Goal: Transaction & Acquisition: Book appointment/travel/reservation

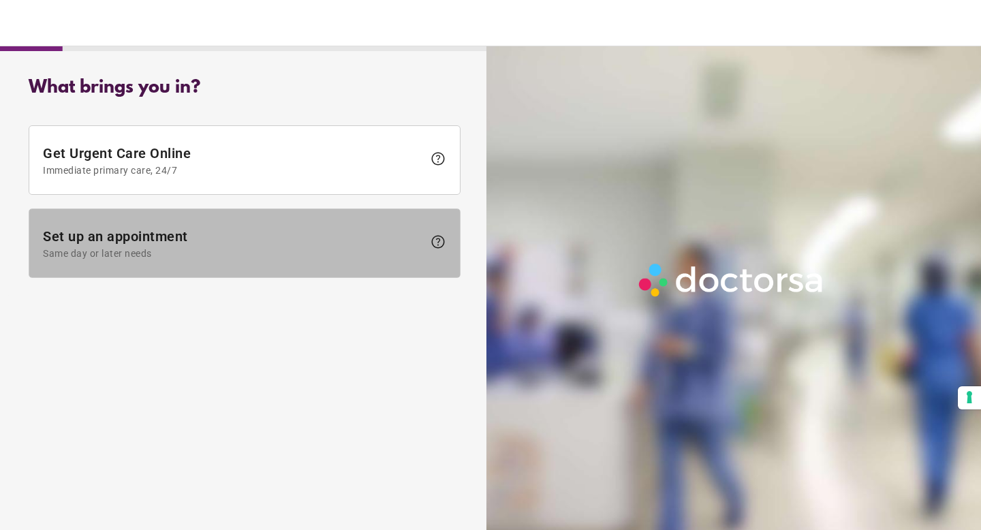
click at [127, 236] on span "Set up an appointment Same day or later needs" at bounding box center [233, 243] width 380 height 31
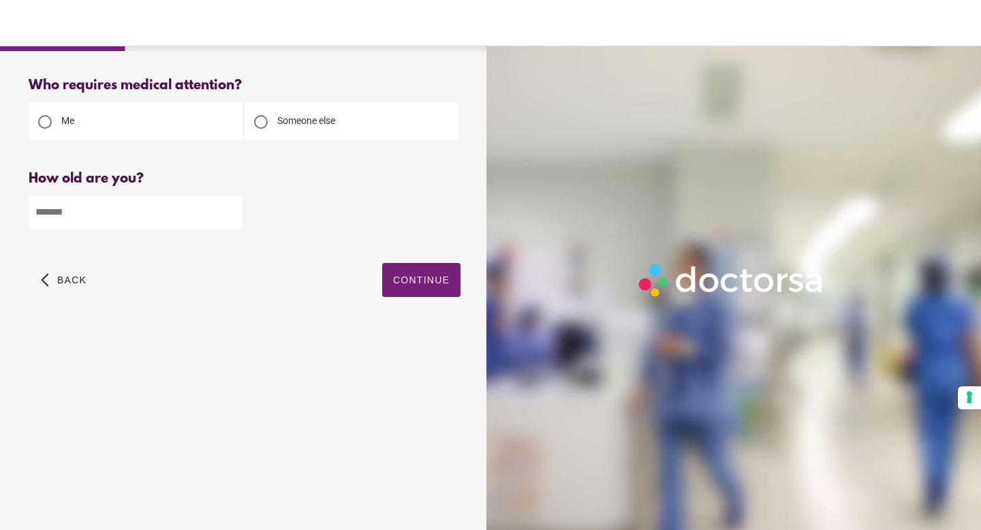
click at [108, 206] on input "number" at bounding box center [136, 212] width 214 height 33
type input "**"
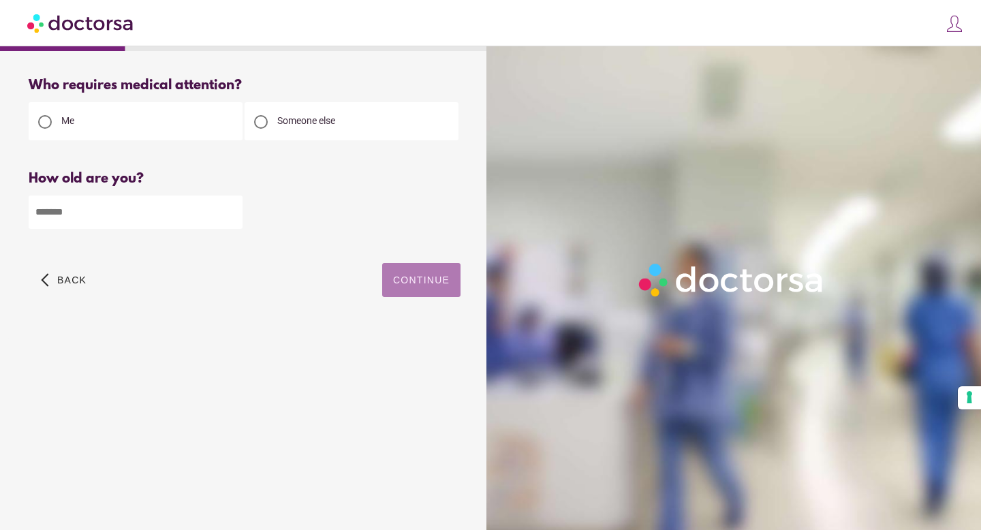
click at [408, 285] on span "Continue" at bounding box center [421, 280] width 57 height 11
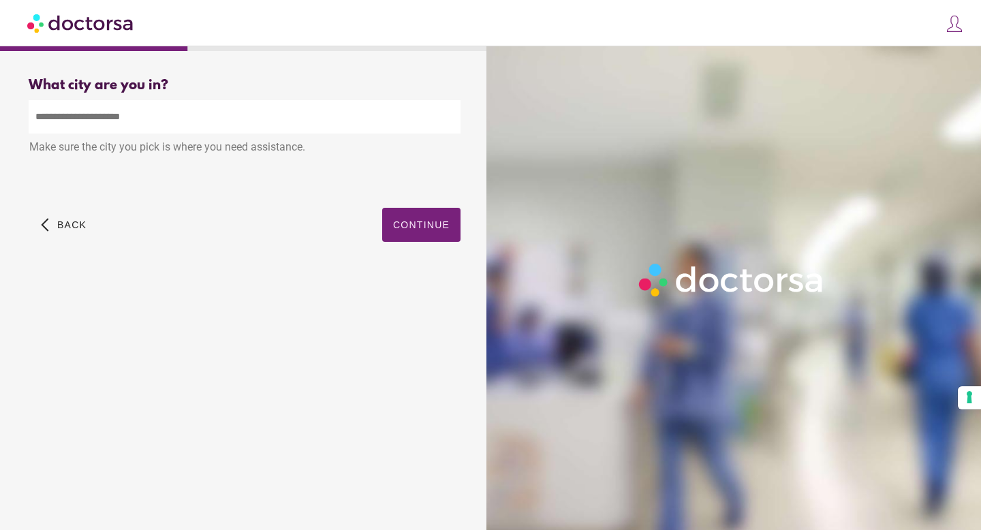
click at [129, 126] on input "text" at bounding box center [245, 116] width 432 height 33
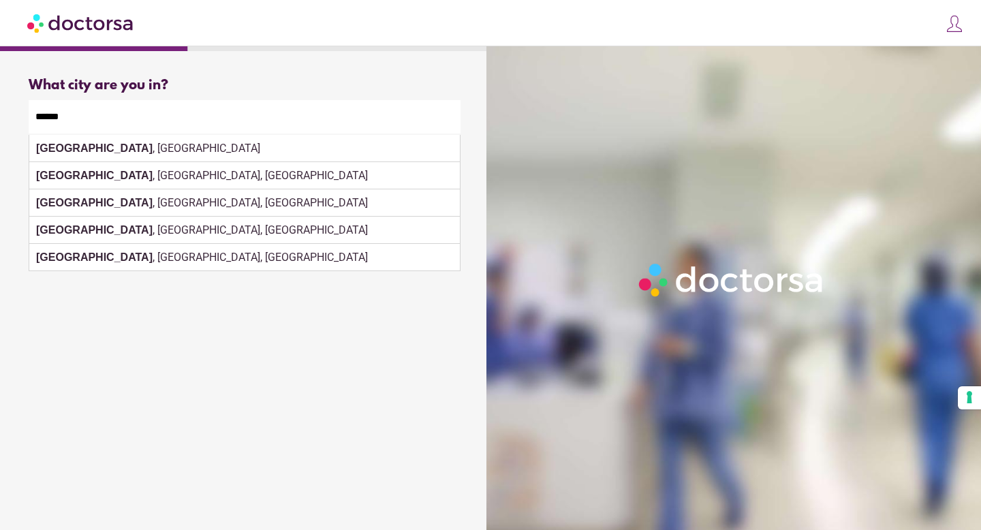
click at [209, 149] on div "[GEOGRAPHIC_DATA] , [GEOGRAPHIC_DATA]" at bounding box center [244, 148] width 431 height 27
type input "**********"
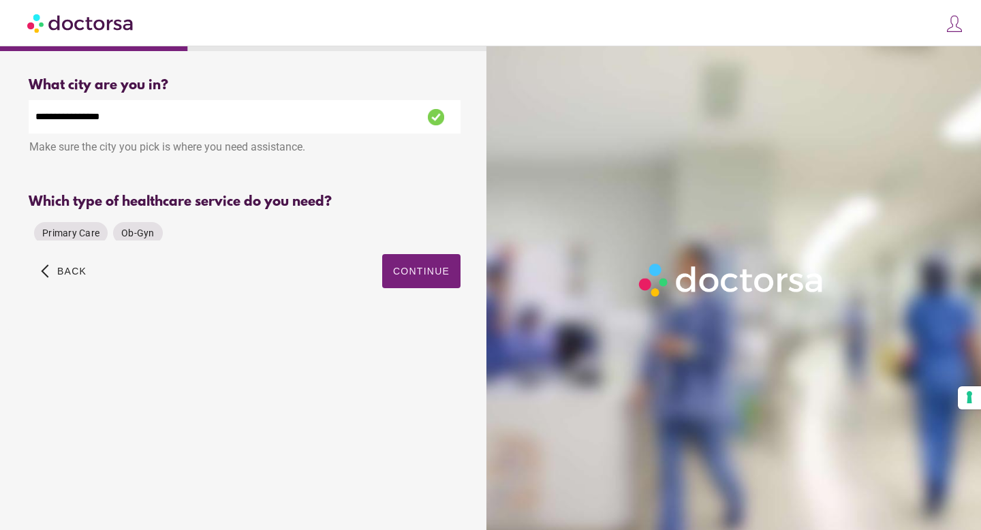
click at [409, 215] on div "Which type of healthcare service do you need? Primary Care Ob-Gyn Please select…" at bounding box center [245, 217] width 432 height 46
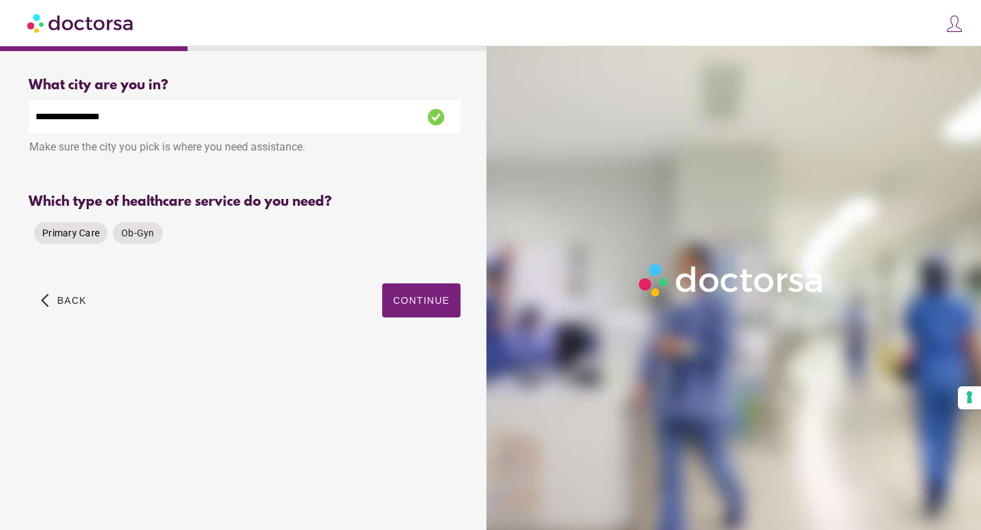
click at [55, 234] on span "Primary Care" at bounding box center [70, 233] width 57 height 11
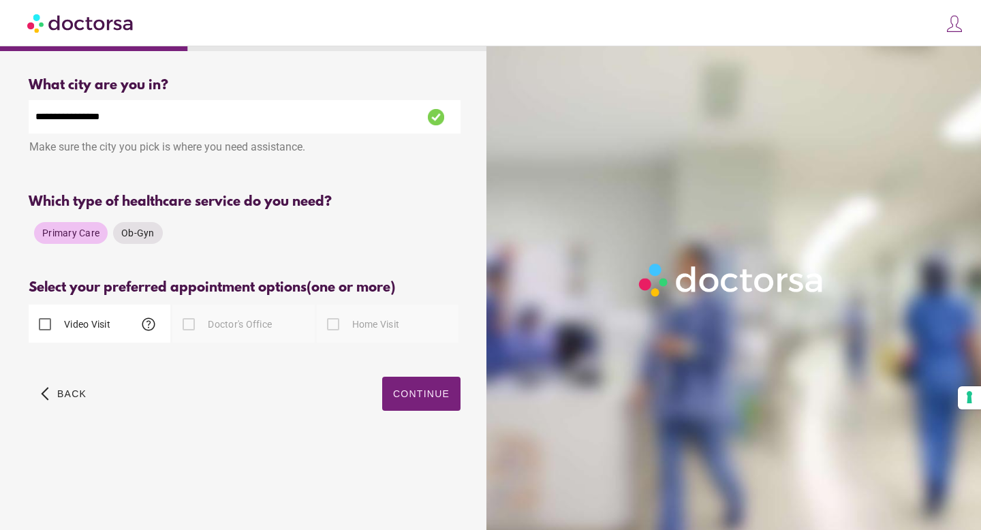
click at [69, 324] on label "Video Visit" at bounding box center [85, 324] width 49 height 14
click at [426, 399] on span "Continue" at bounding box center [421, 393] width 57 height 11
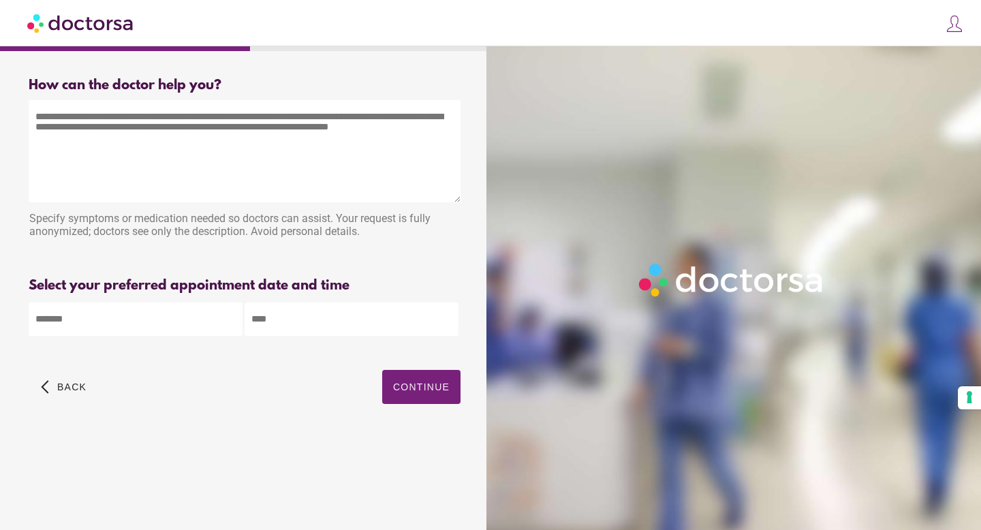
click at [104, 115] on textarea at bounding box center [245, 151] width 432 height 102
type textarea "**********"
click at [149, 318] on body "**********" at bounding box center [490, 265] width 981 height 530
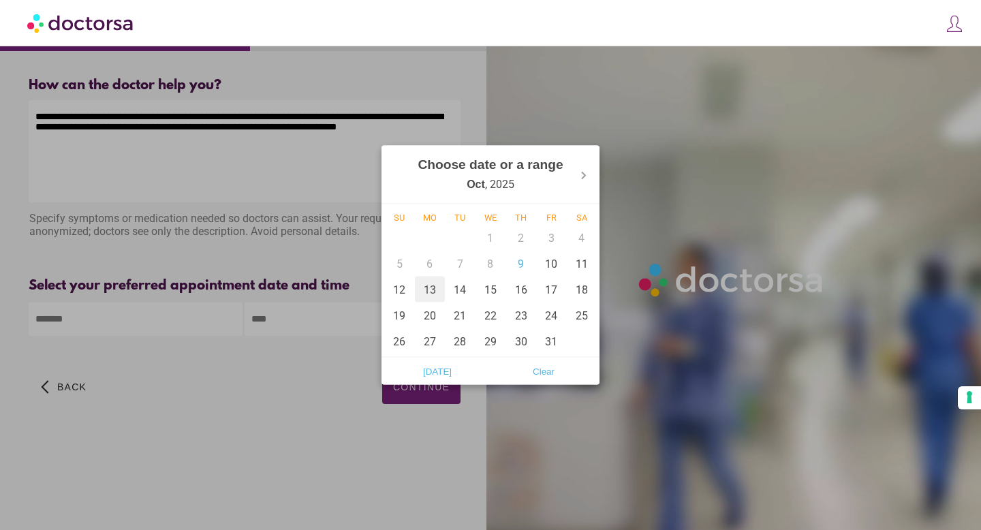
click at [429, 289] on div "13" at bounding box center [430, 290] width 31 height 26
type input "******"
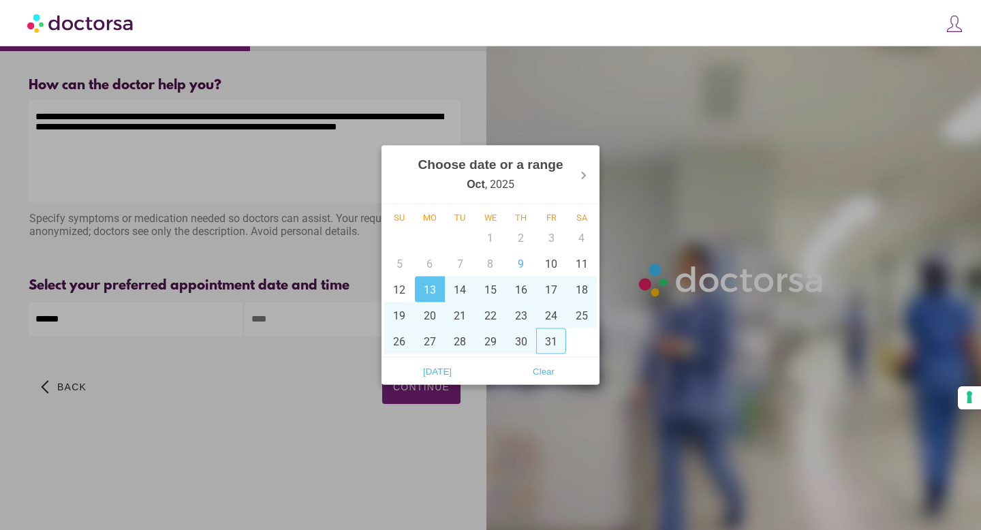
click at [304, 373] on div at bounding box center [490, 265] width 981 height 530
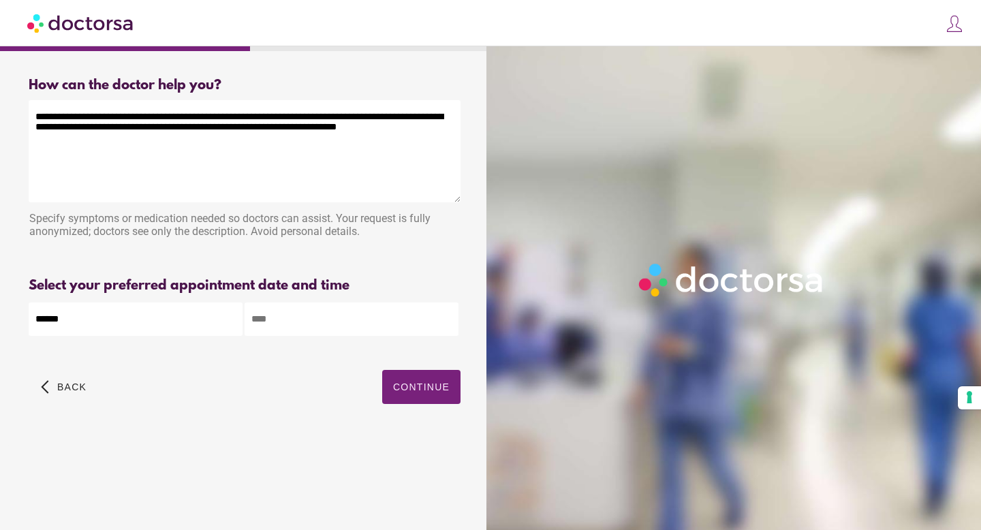
click at [315, 322] on input "text" at bounding box center [352, 318] width 214 height 33
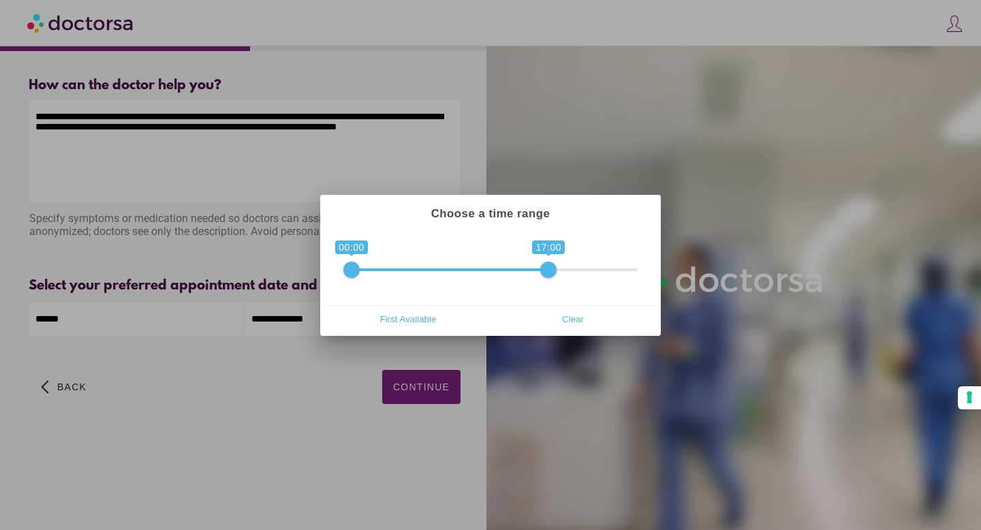
drag, startPoint x: 625, startPoint y: 269, endPoint x: 545, endPoint y: 260, distance: 80.9
click at [545, 260] on span "0 1 00:00 17:00 00:00 — 17:00" at bounding box center [490, 261] width 294 height 34
click at [420, 317] on span "First Available" at bounding box center [408, 319] width 157 height 20
type input "**********"
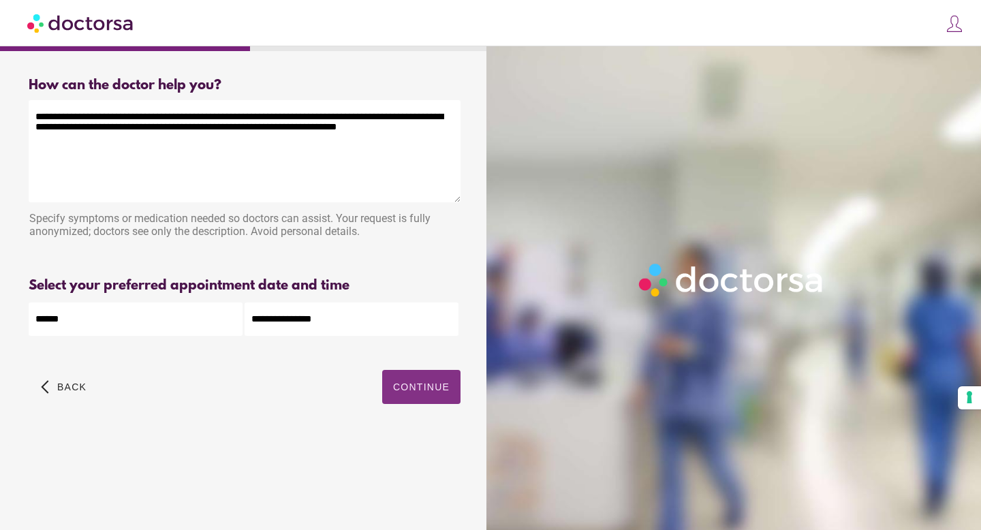
click at [420, 392] on span "Continue" at bounding box center [421, 386] width 57 height 11
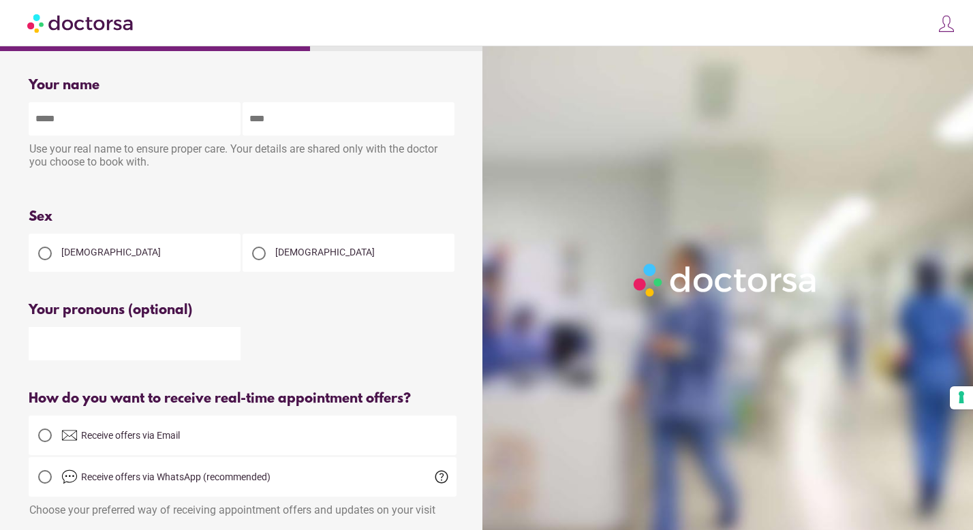
click at [112, 119] on input "text" at bounding box center [135, 118] width 212 height 33
type input "******"
type input "*********"
type input "**********"
click at [277, 254] on span "[DEMOGRAPHIC_DATA]" at bounding box center [324, 252] width 99 height 11
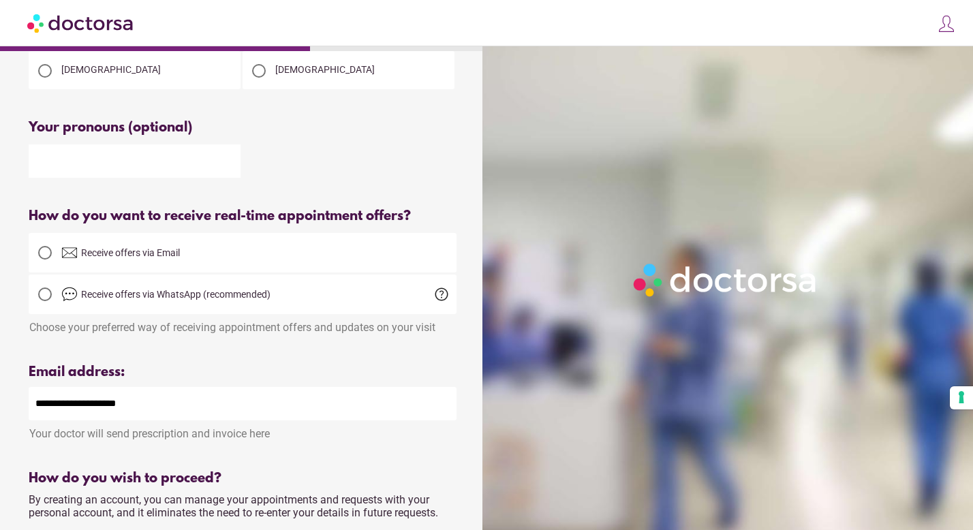
scroll to position [183, 0]
click at [162, 299] on span "Receive offers via WhatsApp (recommended)" at bounding box center [175, 293] width 189 height 11
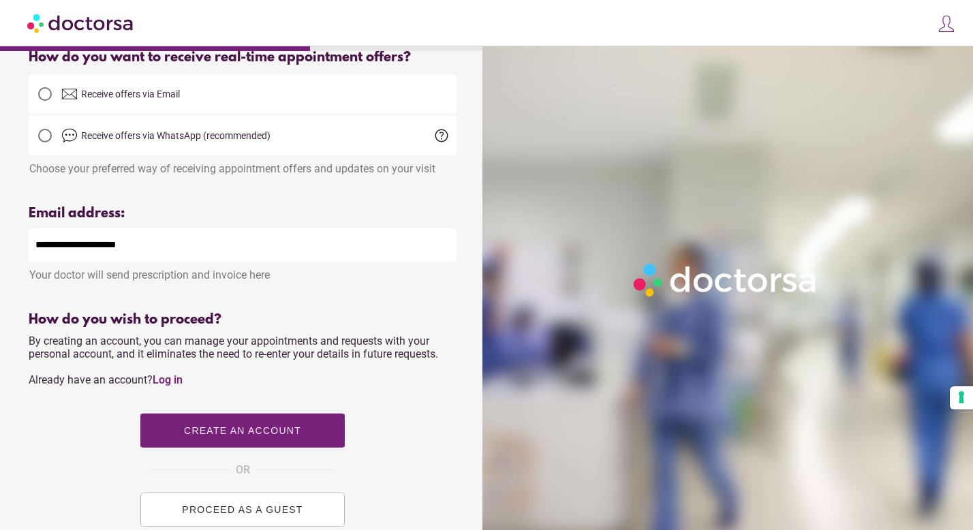
scroll to position [345, 0]
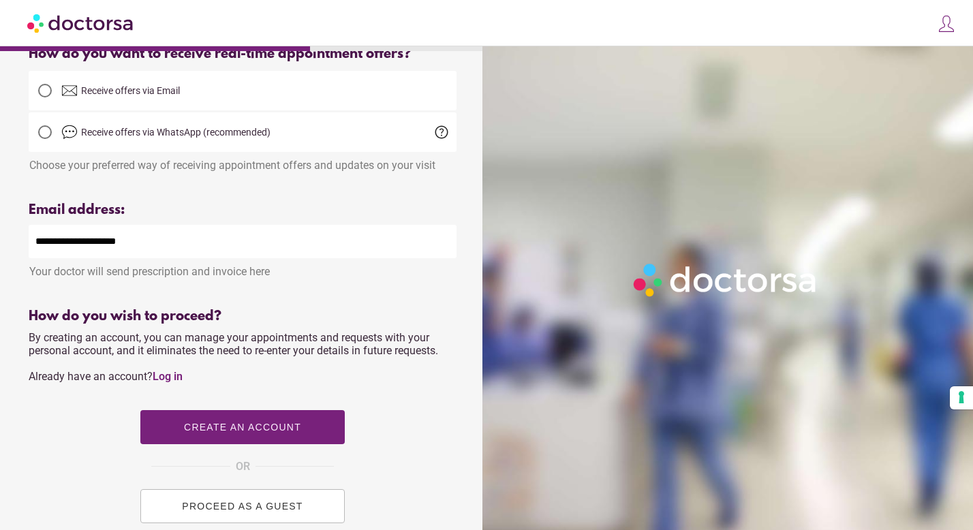
click at [125, 89] on span "Receive offers via Email" at bounding box center [130, 90] width 99 height 11
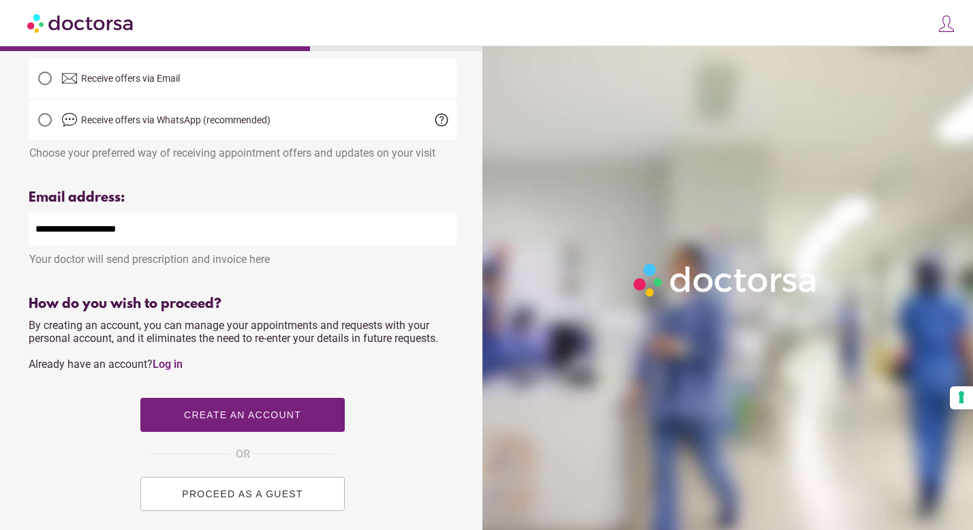
scroll to position [358, 0]
click at [175, 125] on span "Receive offers via WhatsApp (recommended)" at bounding box center [175, 119] width 189 height 11
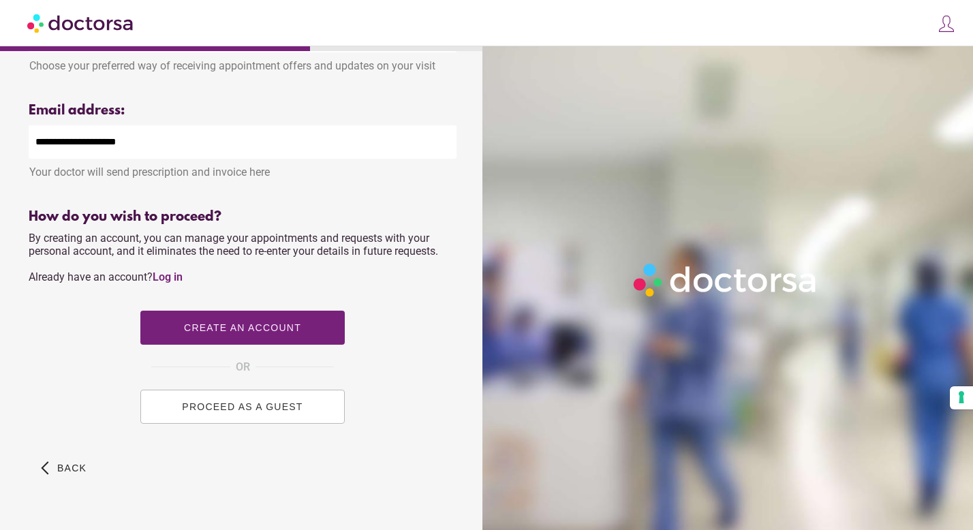
scroll to position [446, 0]
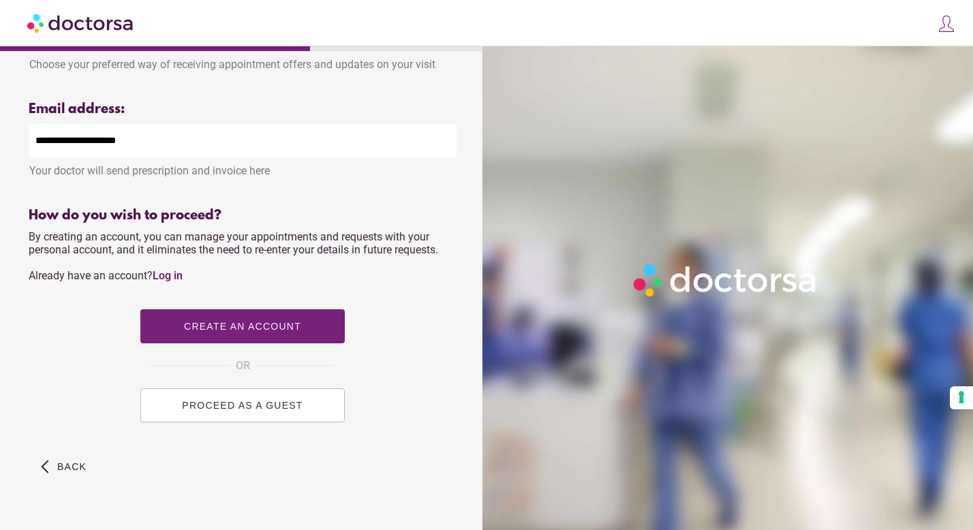
click at [238, 406] on span "PROCEED AS A GUEST" at bounding box center [242, 405] width 121 height 11
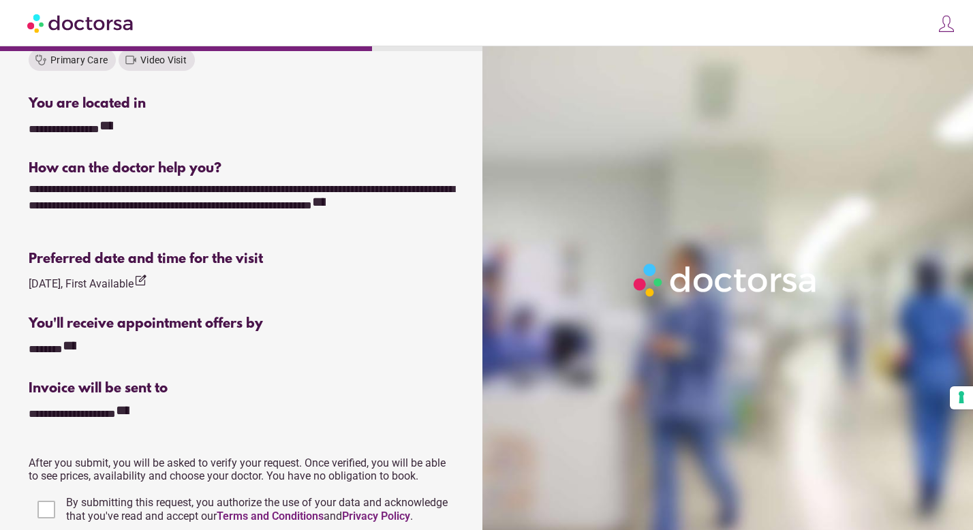
scroll to position [438, 0]
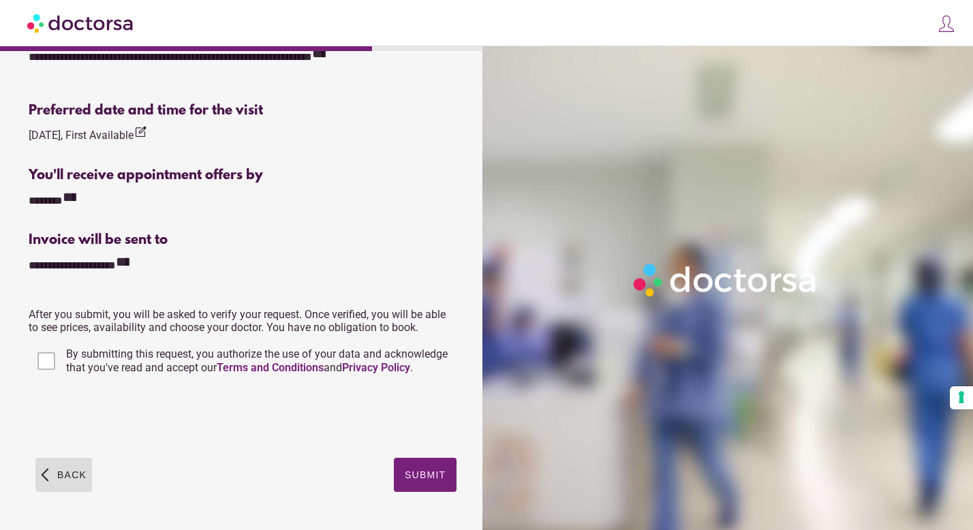
click at [65, 471] on span "Back" at bounding box center [71, 474] width 29 height 11
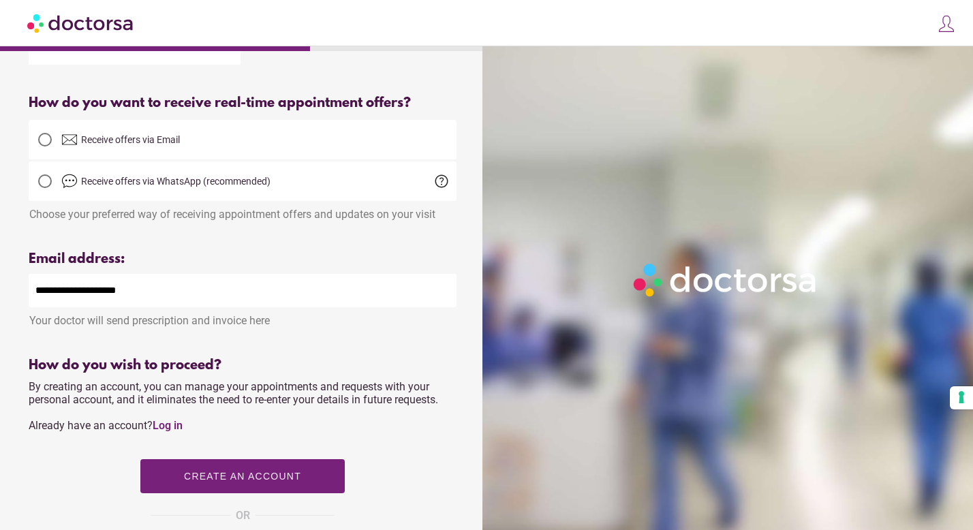
scroll to position [321, 0]
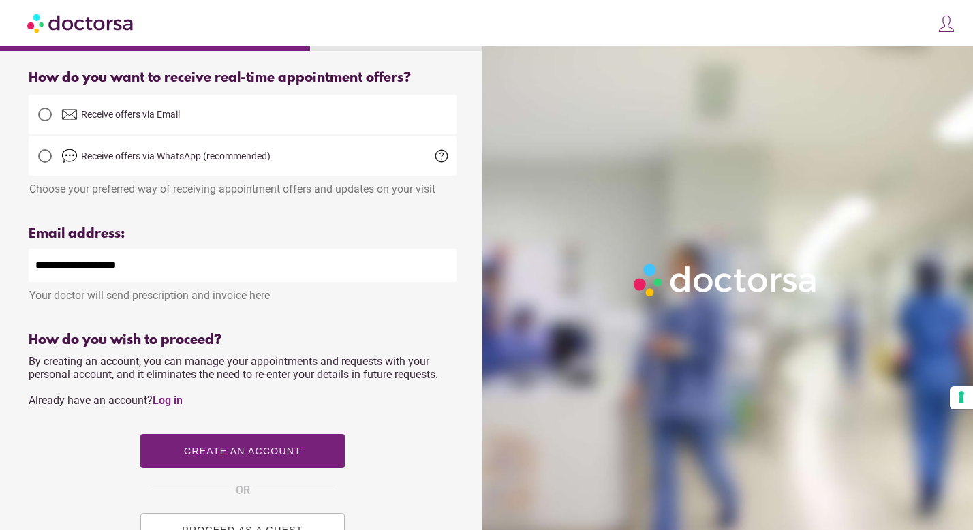
click at [127, 113] on span "Receive offers via Email" at bounding box center [130, 114] width 99 height 11
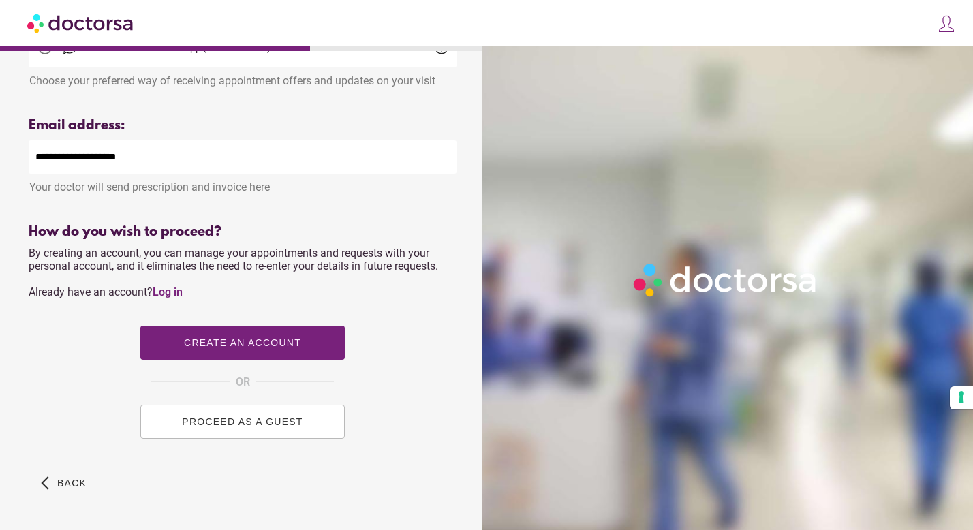
scroll to position [430, 0]
click at [223, 426] on span "PROCEED AS A GUEST" at bounding box center [242, 421] width 121 height 11
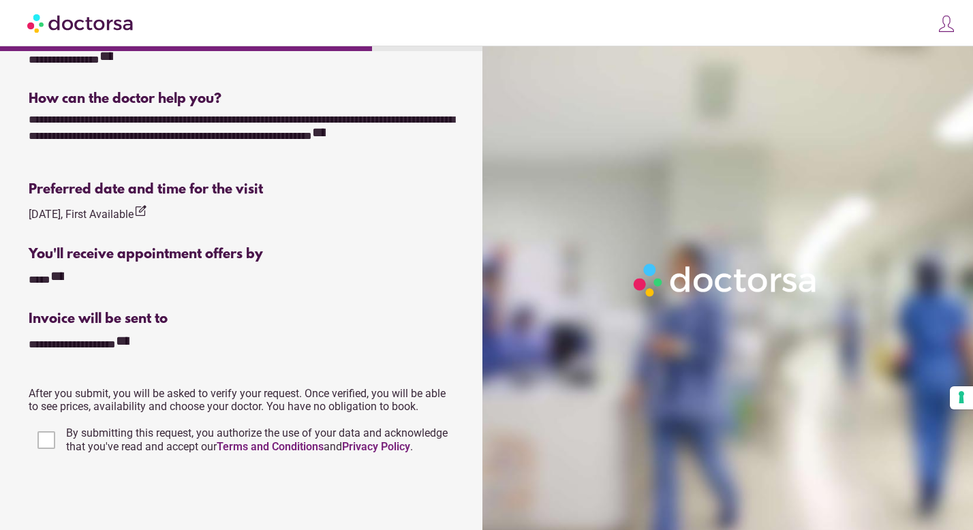
scroll to position [475, 0]
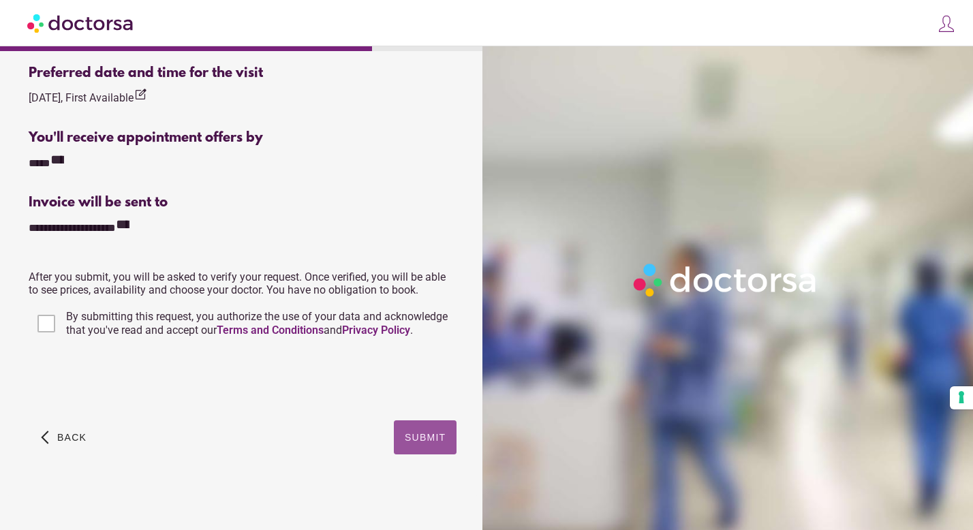
click at [426, 435] on span "Submit" at bounding box center [425, 437] width 41 height 11
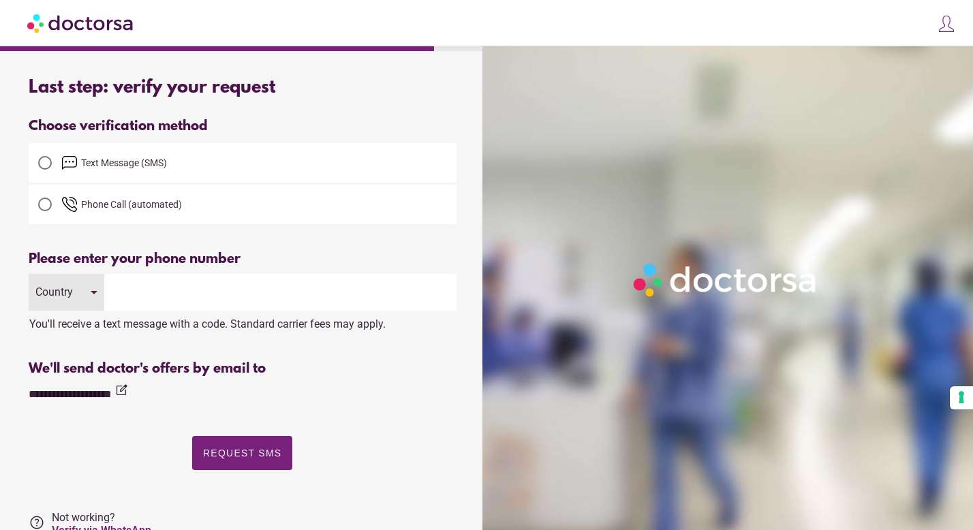
click at [183, 290] on input "tel" at bounding box center [280, 292] width 352 height 37
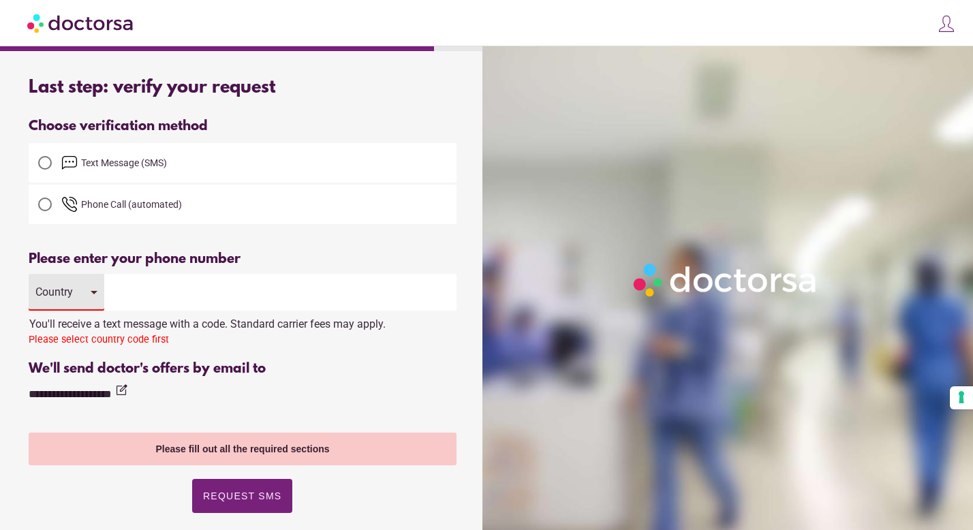
click at [163, 296] on input "tel" at bounding box center [280, 292] width 352 height 37
click at [64, 285] on div "Country" at bounding box center [67, 292] width 76 height 37
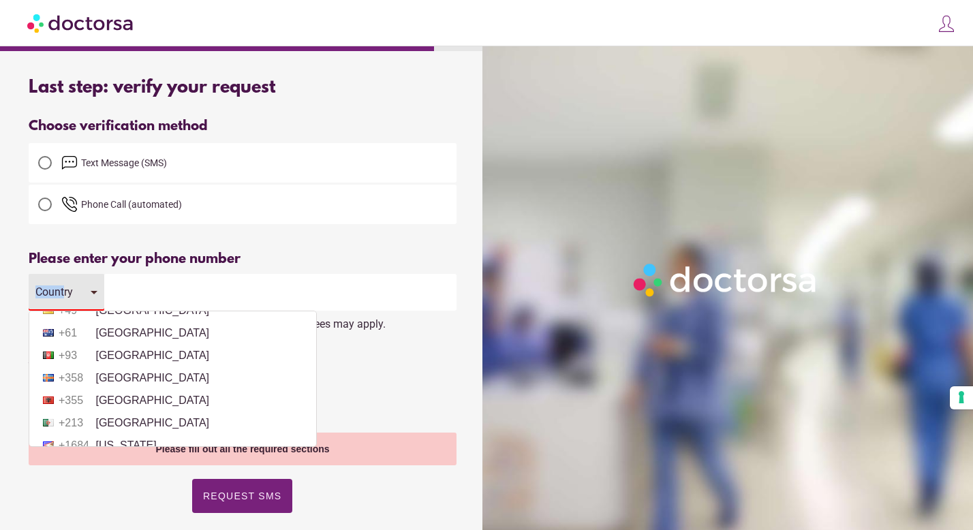
scroll to position [88, 0]
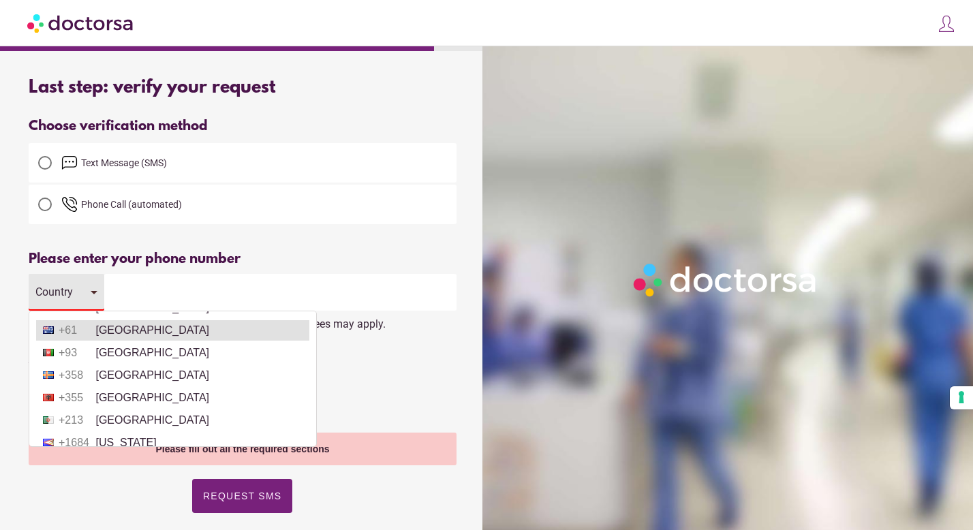
click at [116, 332] on li "+61 Australia" at bounding box center [172, 330] width 273 height 20
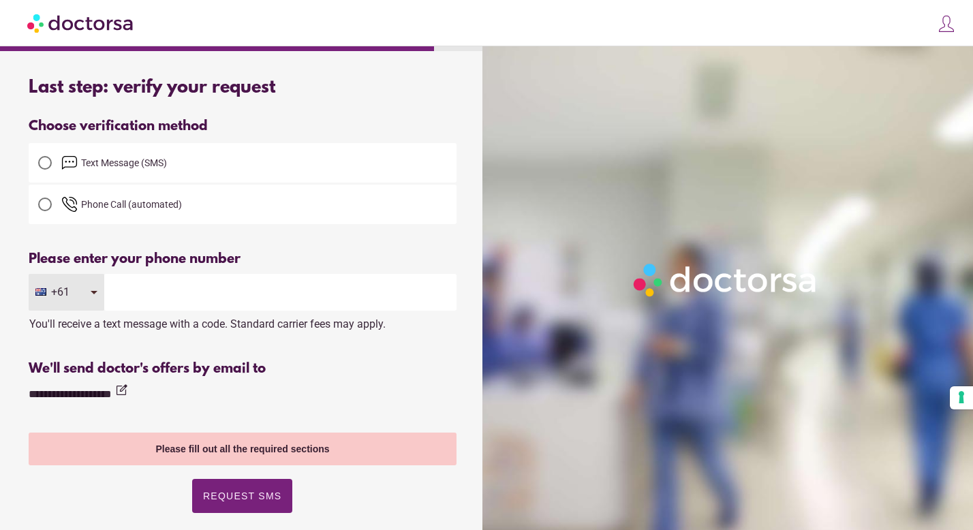
click at [175, 277] on input "tel" at bounding box center [280, 292] width 352 height 37
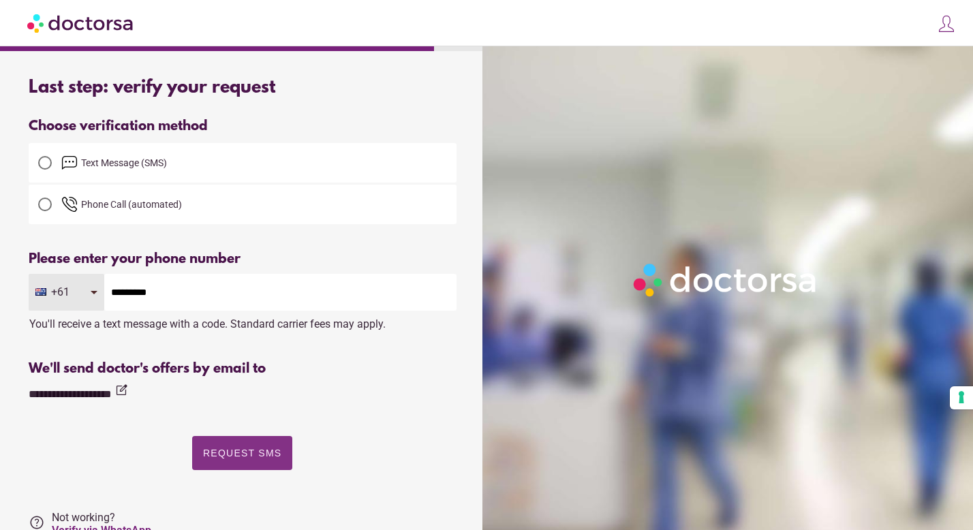
type input "*********"
click at [258, 451] on span "Request SMS" at bounding box center [242, 453] width 78 height 11
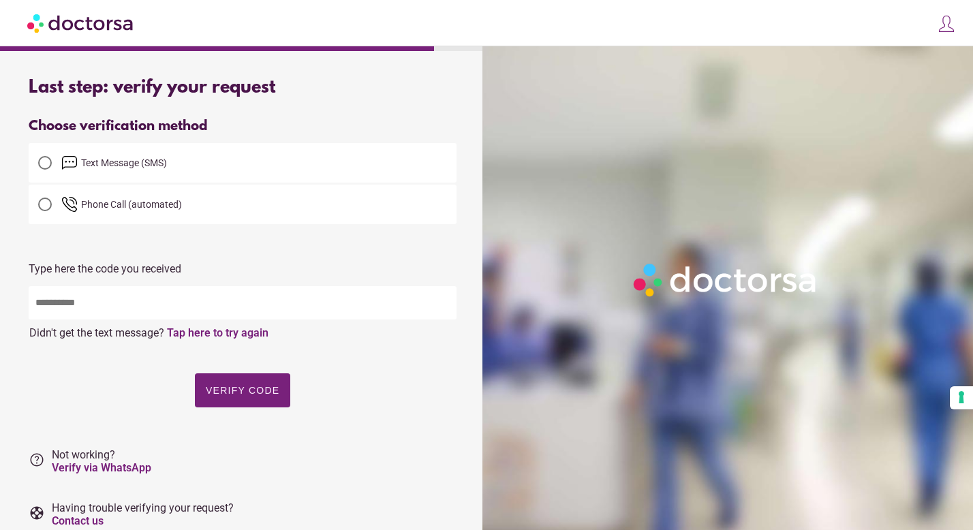
click at [100, 306] on input "text" at bounding box center [243, 302] width 428 height 33
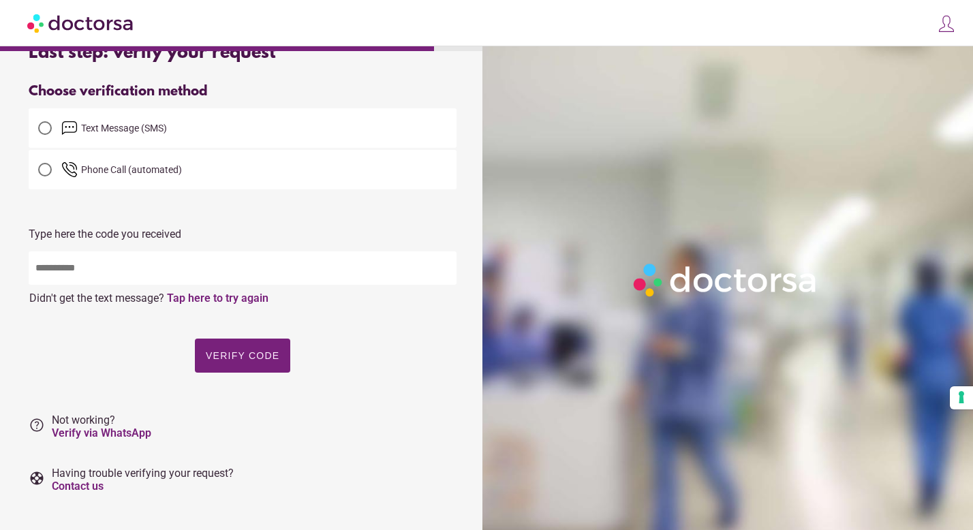
scroll to position [0, 0]
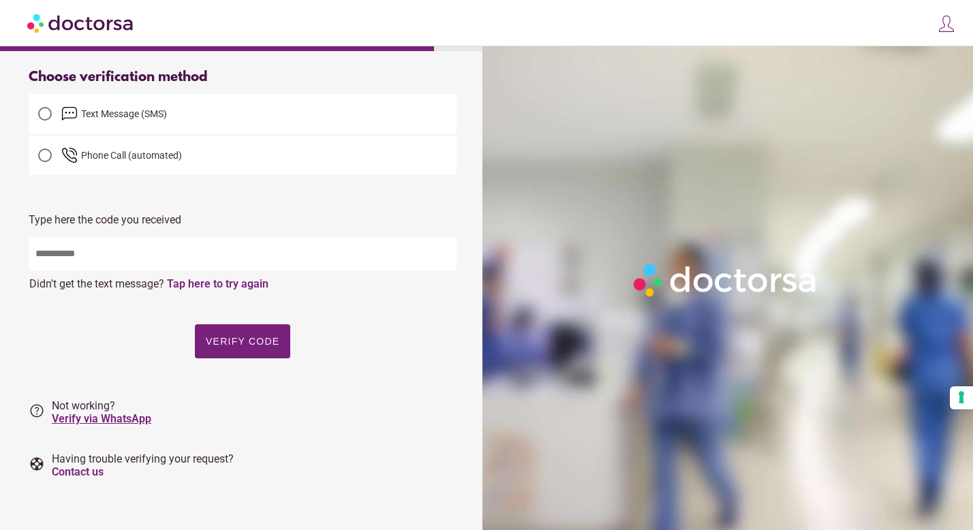
click at [102, 418] on link "Verify via WhatsApp" at bounding box center [101, 418] width 99 height 13
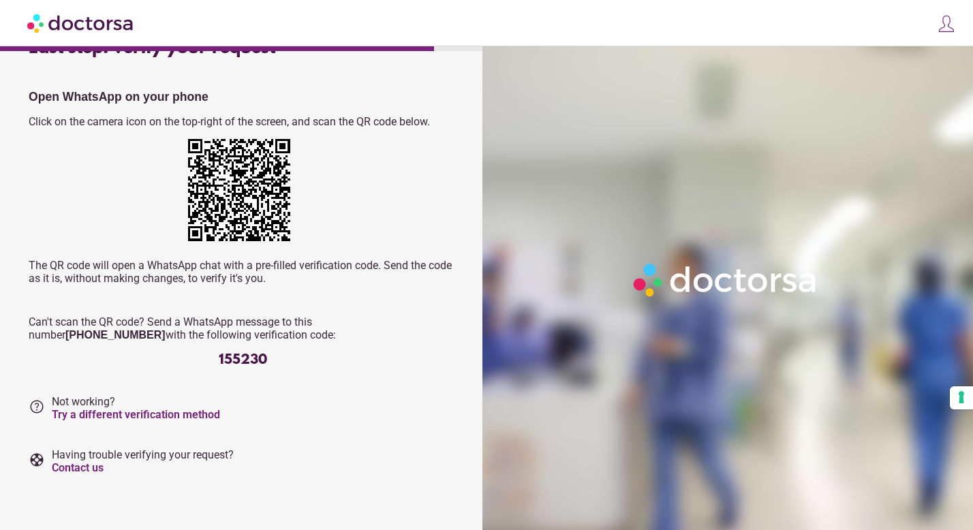
scroll to position [19, 0]
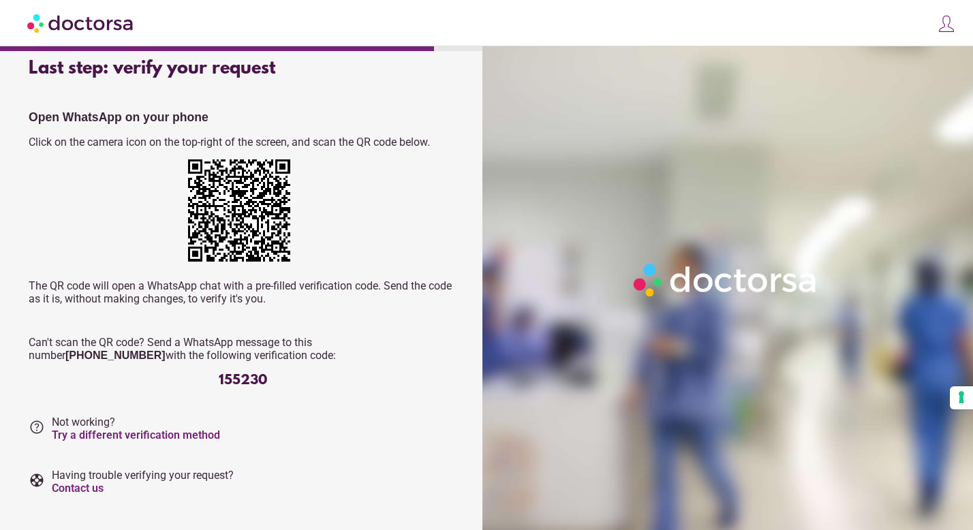
click at [172, 213] on div "Open WhatsApp on your phone Click on the camera icon on the top-right of the sc…" at bounding box center [243, 249] width 428 height 278
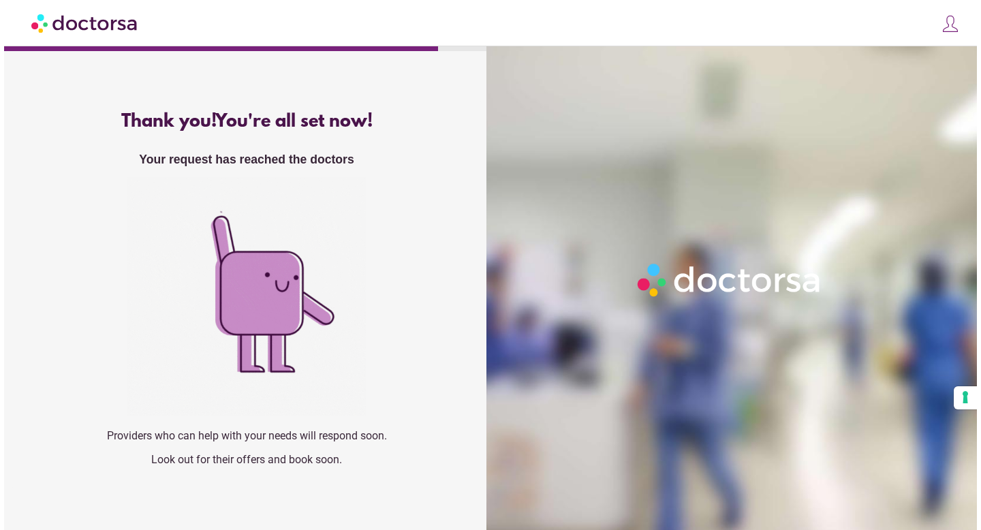
scroll to position [0, 0]
